Goal: Task Accomplishment & Management: Complete application form

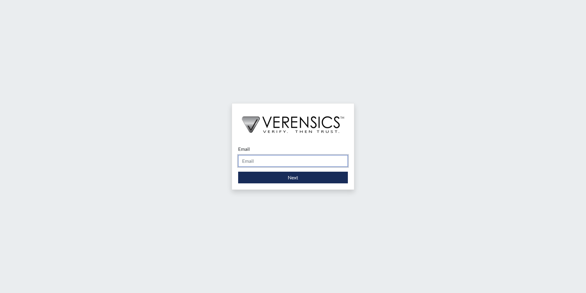
click at [289, 164] on input "Email" at bounding box center [293, 161] width 110 height 12
type input "[PERSON_NAME][EMAIL_ADDRESS][PERSON_NAME][DOMAIN_NAME]"
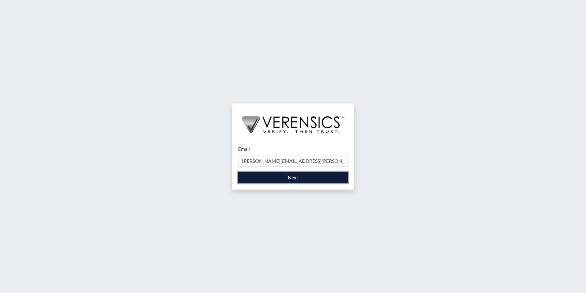
click at [285, 179] on button "Next" at bounding box center [293, 177] width 110 height 12
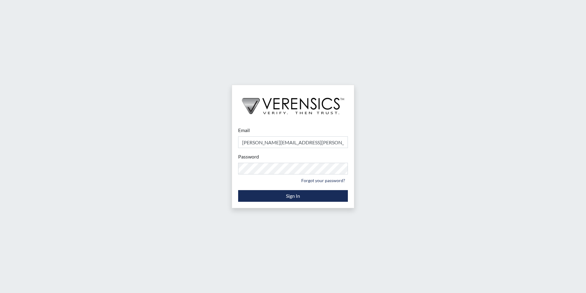
click at [283, 178] on small "Forgot your password?" at bounding box center [293, 180] width 110 height 10
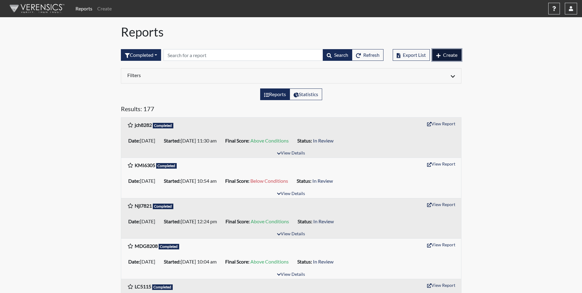
click at [439, 58] on button "Create" at bounding box center [446, 55] width 29 height 12
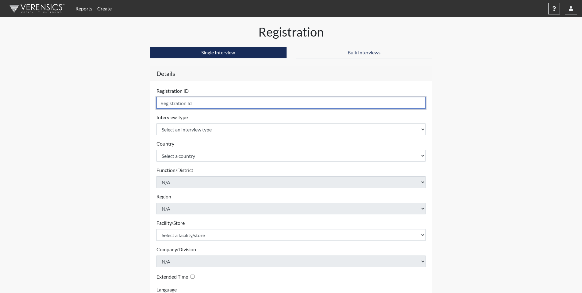
click at [235, 103] on input "text" at bounding box center [290, 103] width 269 height 12
type input "tlb5405"
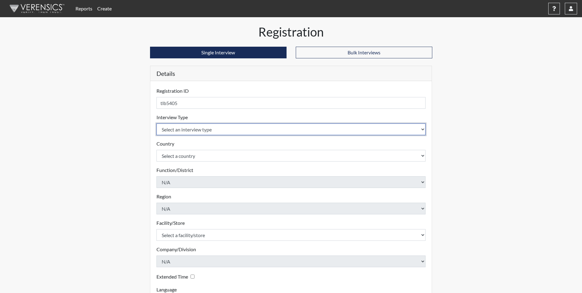
click at [196, 125] on select "Select an interview type Corrections Pre-Employment" at bounding box center [290, 129] width 269 height 12
select select "ff733e93-e1bf-11ea-9c9f-0eff0cf7eb8f"
click at [156, 123] on select "Select an interview type Corrections Pre-Employment" at bounding box center [290, 129] width 269 height 12
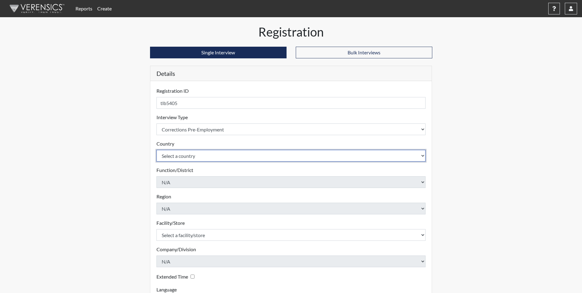
click at [201, 153] on select "Select a country [GEOGRAPHIC_DATA] [GEOGRAPHIC_DATA]" at bounding box center [290, 156] width 269 height 12
select select "united-states-of-[GEOGRAPHIC_DATA]"
click at [156, 150] on select "Select a country [GEOGRAPHIC_DATA] [GEOGRAPHIC_DATA]" at bounding box center [290, 156] width 269 height 12
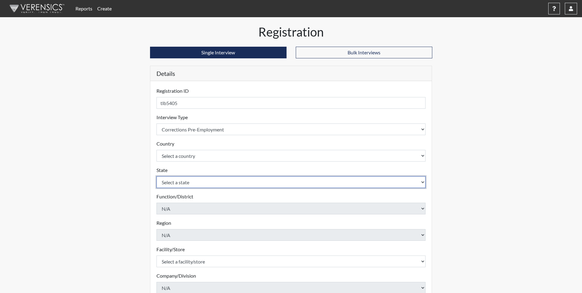
click at [202, 182] on select "Select a state [US_STATE] [US_STATE] [US_STATE] [US_STATE] [US_STATE] [US_STATE…" at bounding box center [290, 182] width 269 height 12
select select "GA"
click at [156, 176] on select "Select a state [US_STATE] [US_STATE] [US_STATE] [US_STATE] [US_STATE] [US_STATE…" at bounding box center [290, 182] width 269 height 12
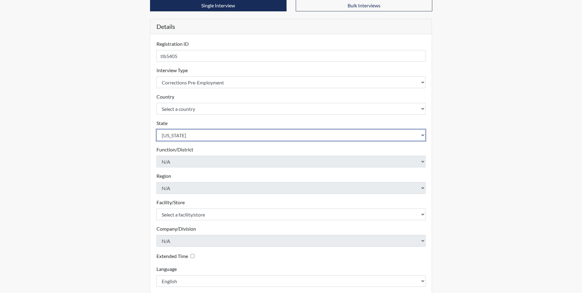
scroll to position [61, 0]
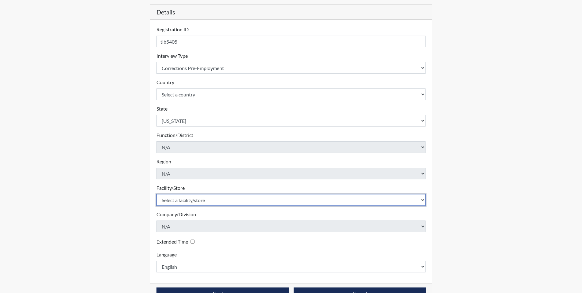
click at [197, 199] on select "Select a facility/store [PERSON_NAME] Unit Metro Re-Entry Facility Metro TC" at bounding box center [290, 200] width 269 height 12
select select "226f3449-6468-4bad-86c2-dd5091f02e51"
click at [156, 194] on select "Select a facility/store [PERSON_NAME] Unit Metro Re-Entry Facility Metro TC" at bounding box center [290, 200] width 269 height 12
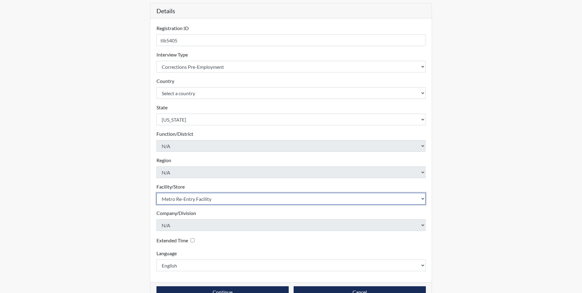
scroll to position [79, 0]
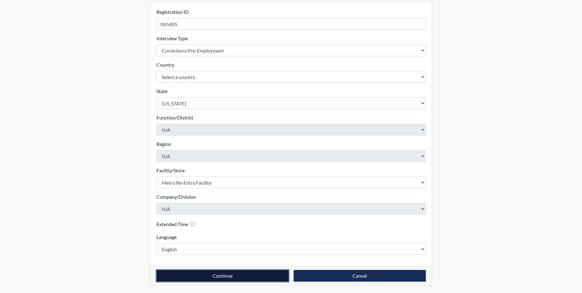
click at [214, 275] on button "Continue" at bounding box center [222, 276] width 132 height 12
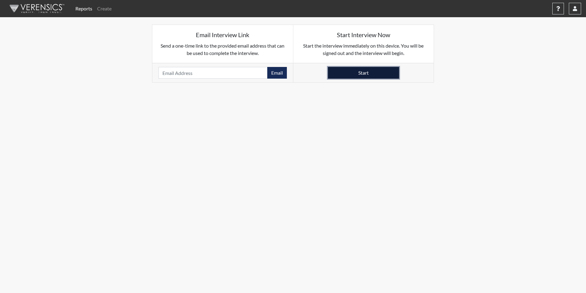
click at [369, 75] on button "Start" at bounding box center [363, 73] width 71 height 12
